Goal: Use online tool/utility: Utilize a website feature to perform a specific function

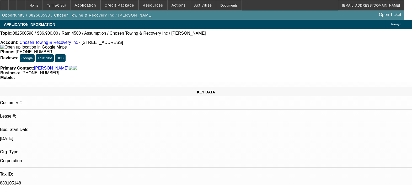
select select "0"
select select "0.1"
select select "4"
select select "0"
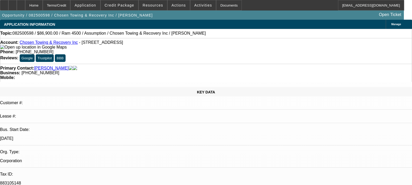
select select "0"
select select "6"
select select "0"
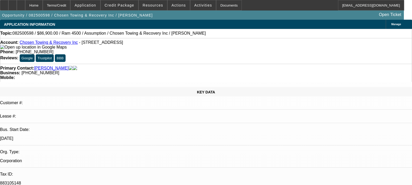
select select "0"
select select "6"
select select "0"
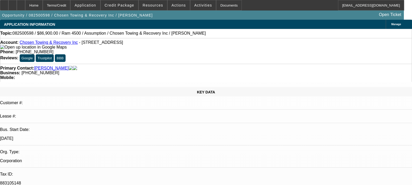
select select "6"
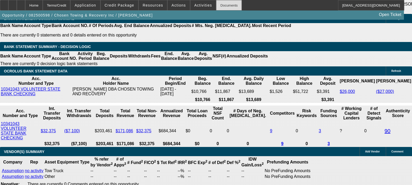
scroll to position [996, 0]
